Goal: Task Accomplishment & Management: Use online tool/utility

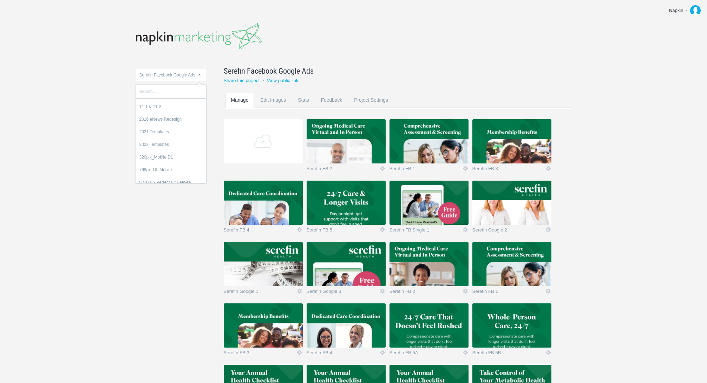
scroll to position [7873, 0]
click at [179, 75] on span "Serefin Facebook Google Ads" at bounding box center [167, 75] width 56 height 5
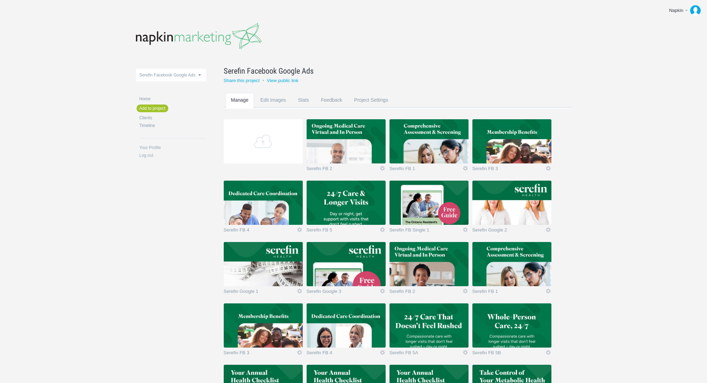
click at [179, 75] on span "Serefin Facebook Google Ads" at bounding box center [167, 75] width 56 height 5
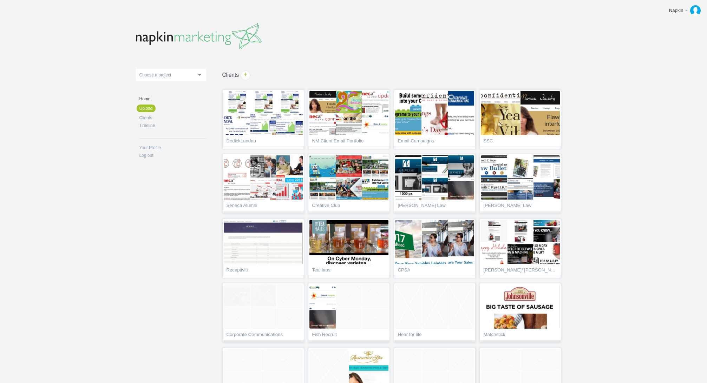
scroll to position [2340, 0]
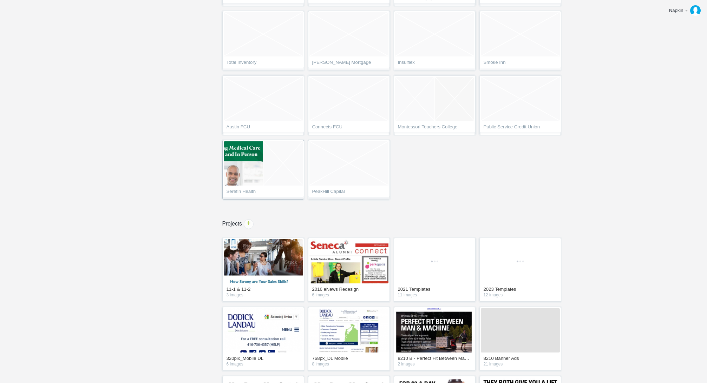
click at [242, 192] on span "Serefin Health" at bounding box center [262, 192] width 73 height 7
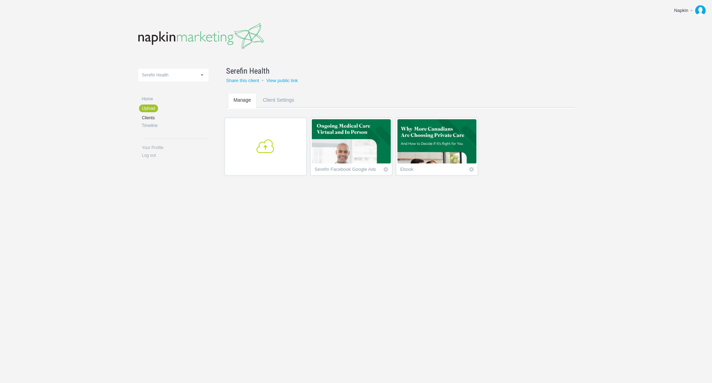
click at [271, 147] on span "+" at bounding box center [265, 146] width 73 height 14
click at [525, 149] on span "Empty project" at bounding box center [522, 141] width 79 height 44
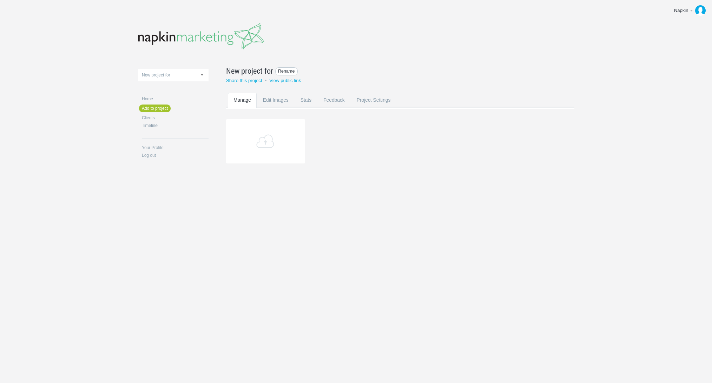
click at [296, 72] on span "Rename" at bounding box center [286, 71] width 22 height 8
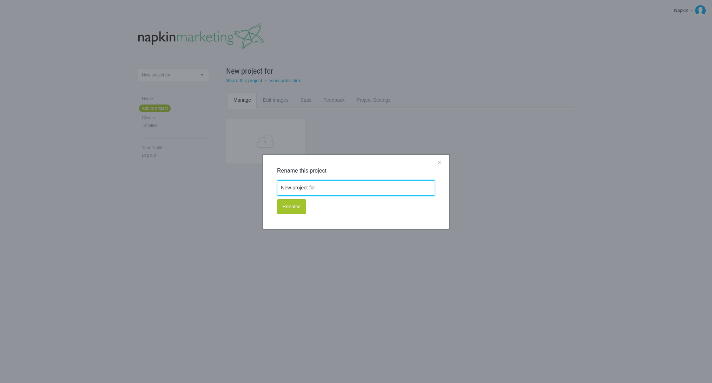
paste input "EW Serefin Membership Ads"
type input "NEW Serefin Membership Ads"
click at [296, 205] on button "Rename" at bounding box center [291, 206] width 29 height 15
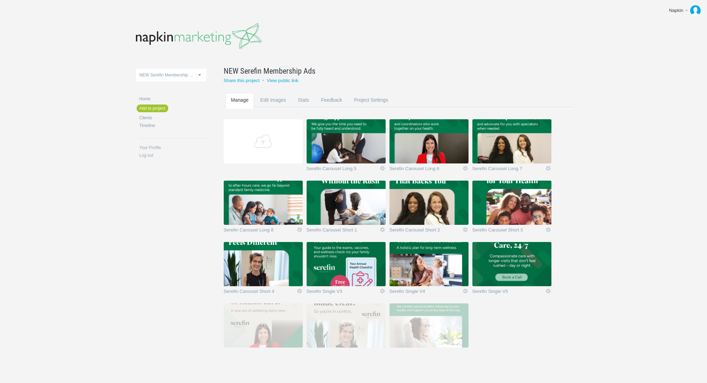
click at [158, 260] on div "11-1 & 11-2 2016 eNews Redesign 2021 Templates 2023 Templates 320pix_Mobile DL …" at bounding box center [353, 199] width 435 height 399
